Goal: Task Accomplishment & Management: Use online tool/utility

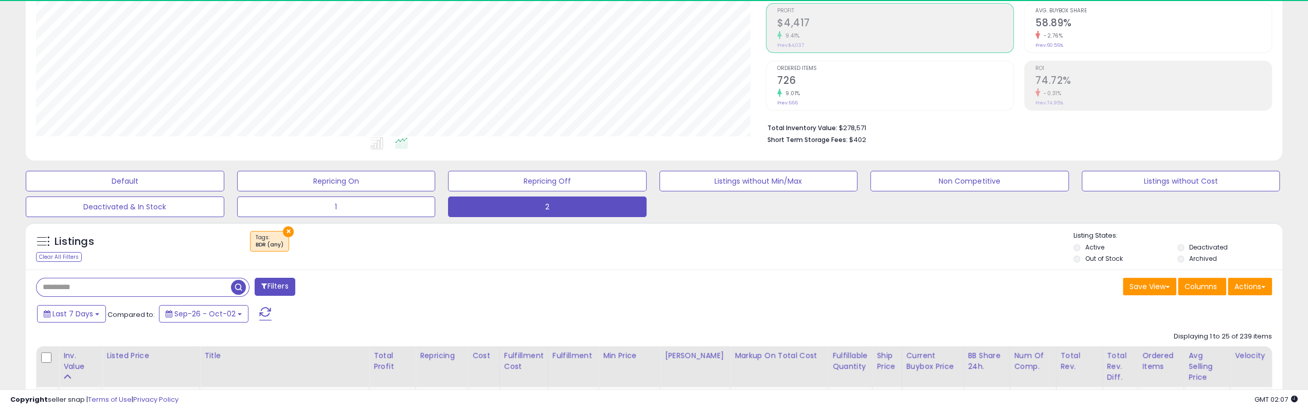
scroll to position [211, 730]
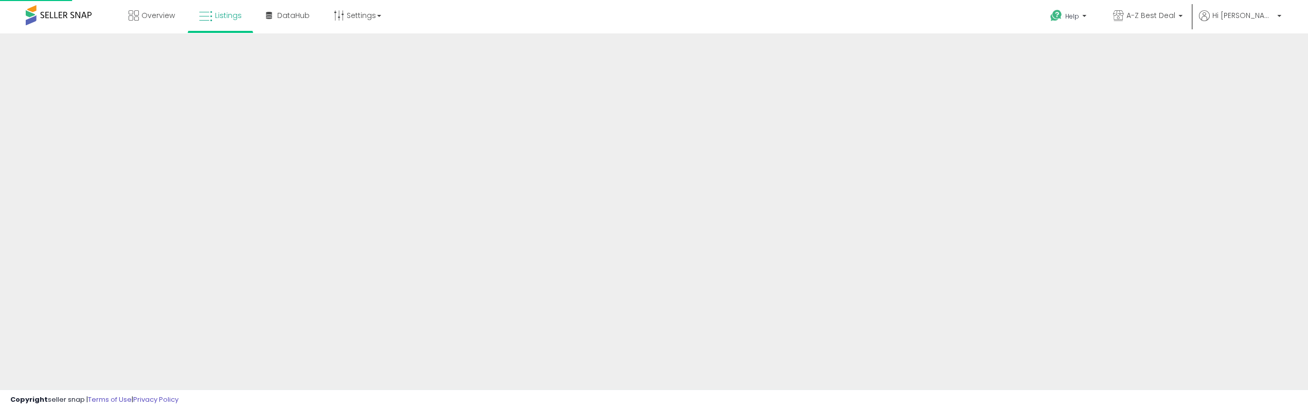
scroll to position [154, 0]
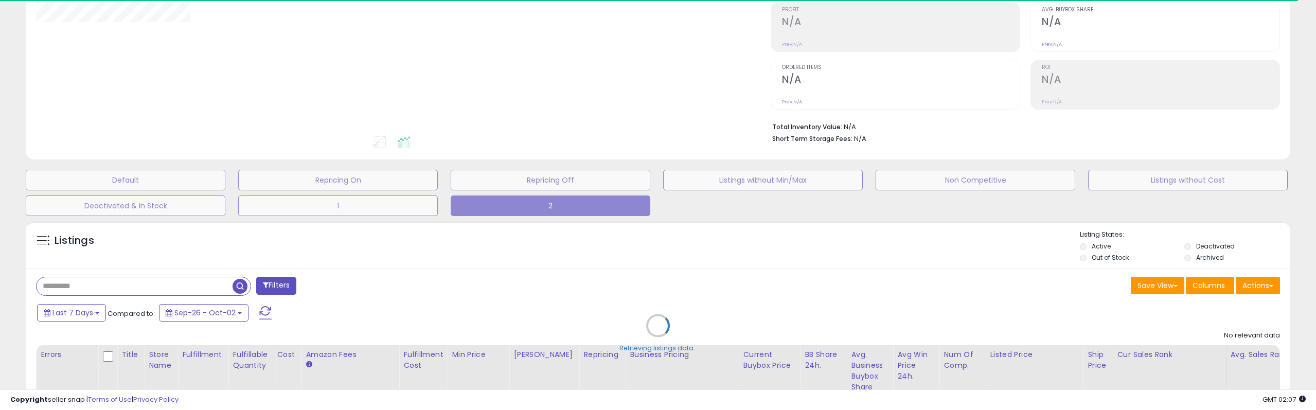
type input "*******"
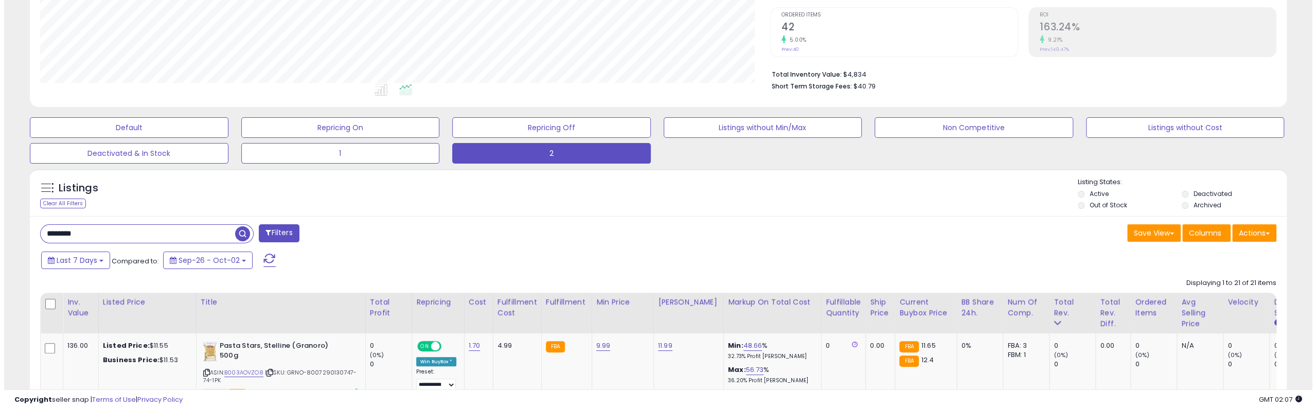
scroll to position [206, 0]
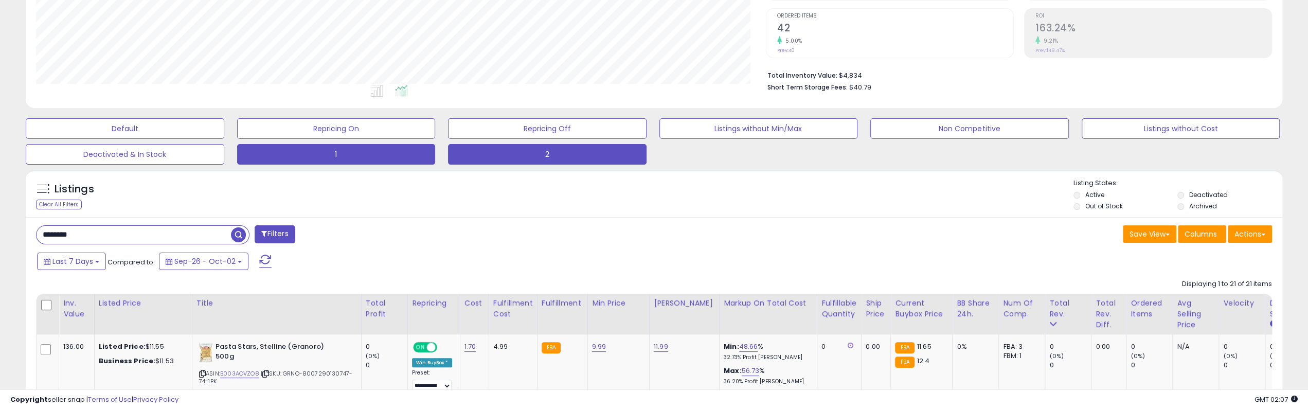
drag, startPoint x: 328, startPoint y: 165, endPoint x: 340, endPoint y: 157, distance: 14.0
click at [340, 157] on button "1" at bounding box center [336, 154] width 199 height 21
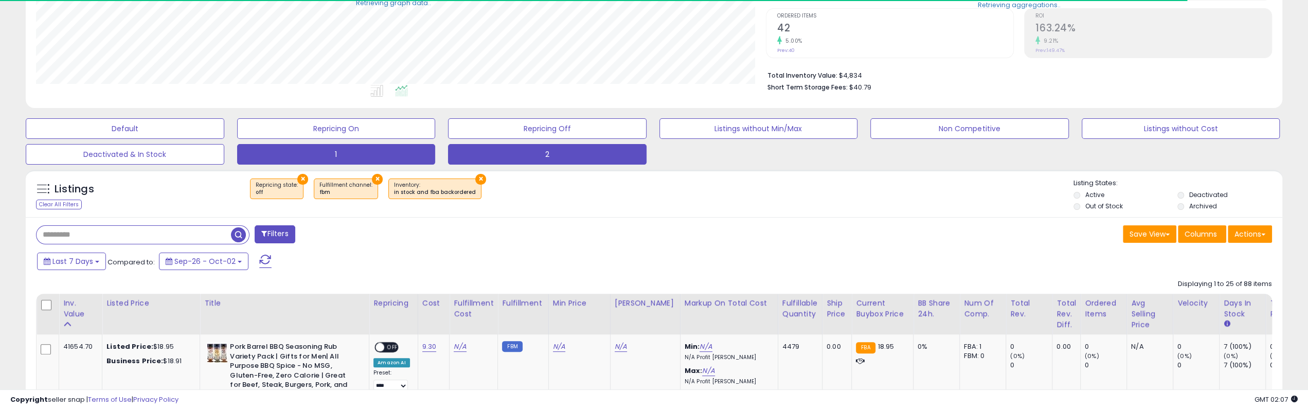
scroll to position [211, 730]
click at [544, 152] on button "2" at bounding box center [547, 154] width 199 height 21
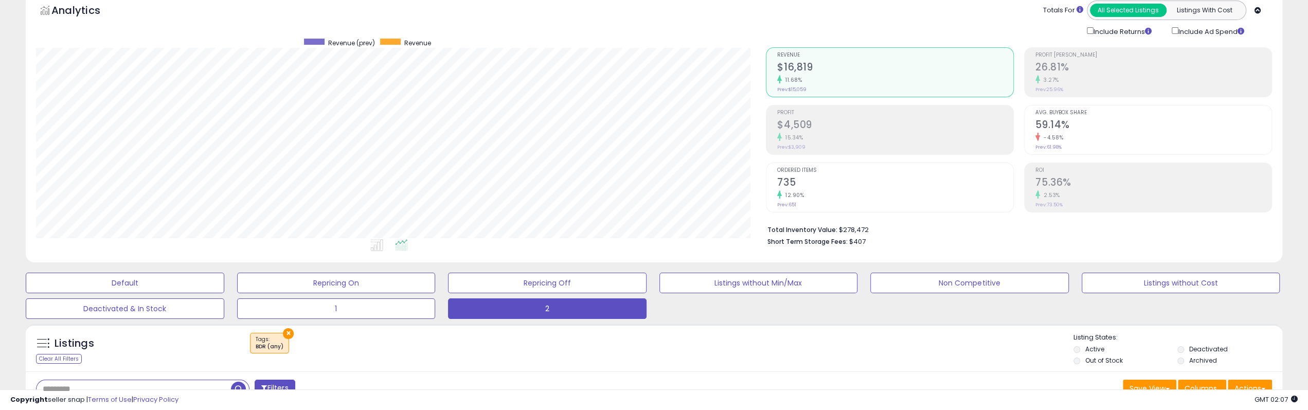
click at [822, 121] on h2 "$4,509" at bounding box center [895, 126] width 236 height 14
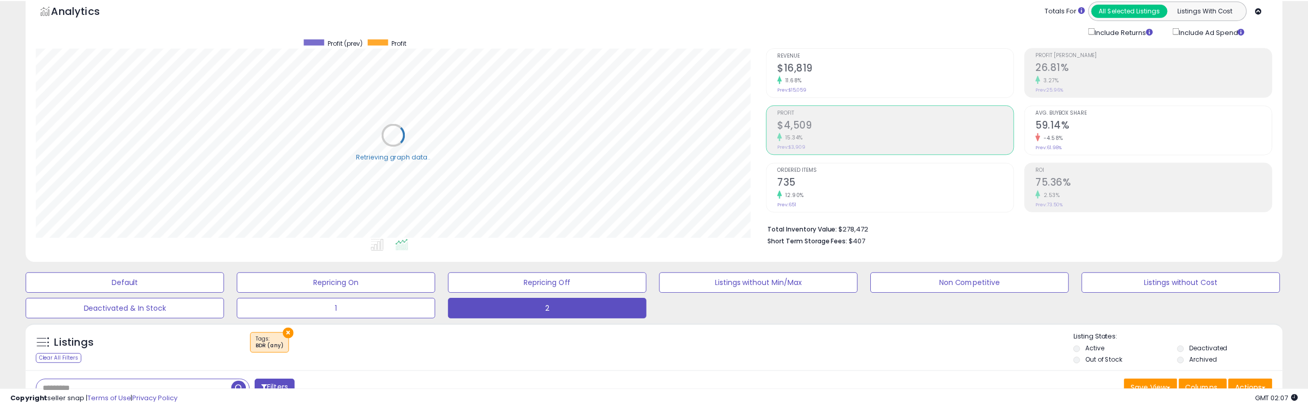
scroll to position [514282, 513762]
